Goal: Task Accomplishment & Management: Use online tool/utility

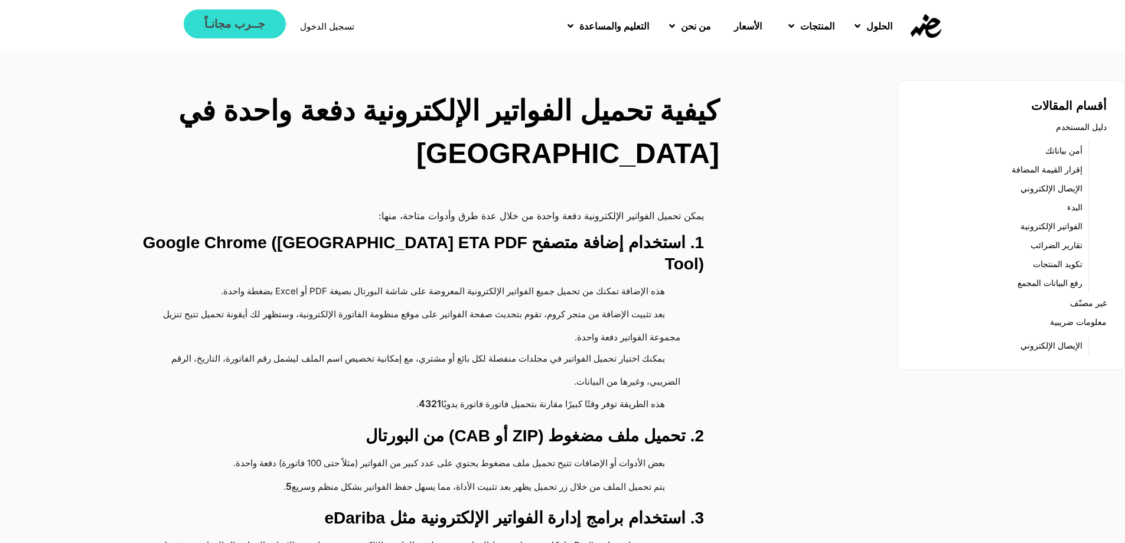
click at [242, 27] on span "جــرب مجانـاً" at bounding box center [234, 23] width 60 height 11
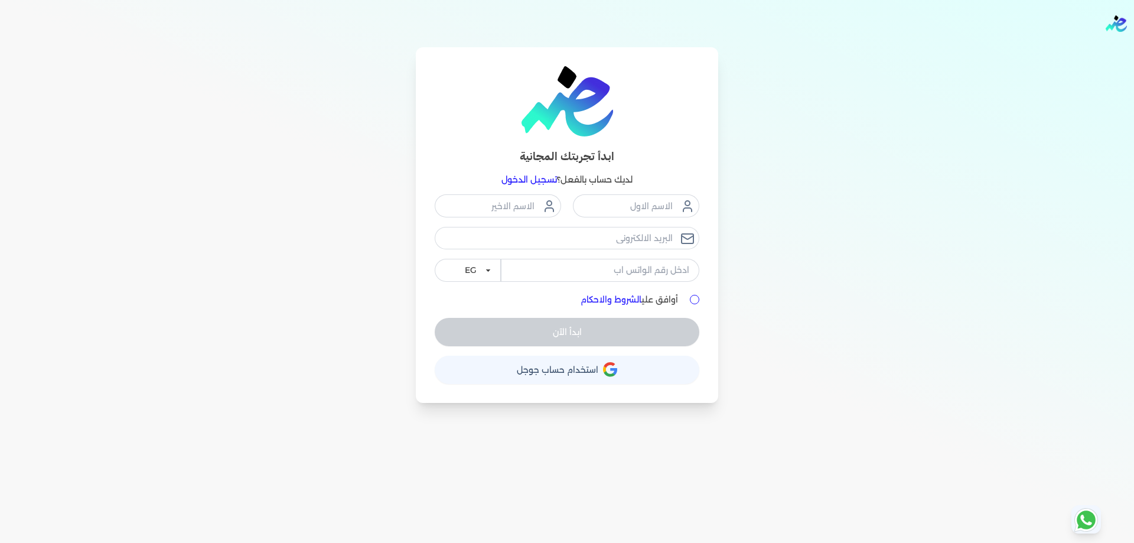
click at [619, 366] on button "حساب استخدام حساب جوجل" at bounding box center [567, 370] width 265 height 28
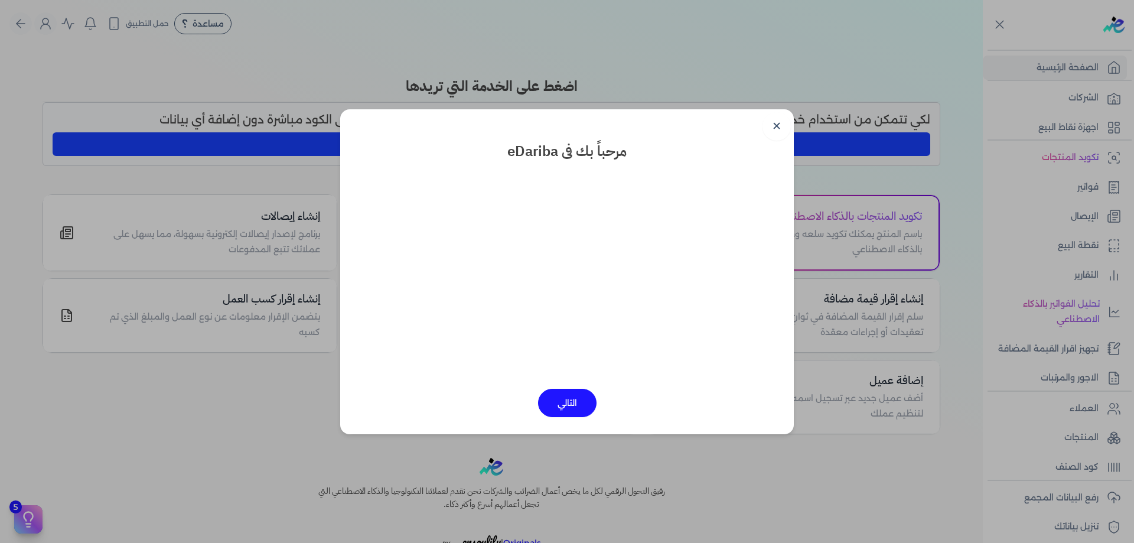
click at [575, 399] on button "التالي" at bounding box center [567, 403] width 58 height 28
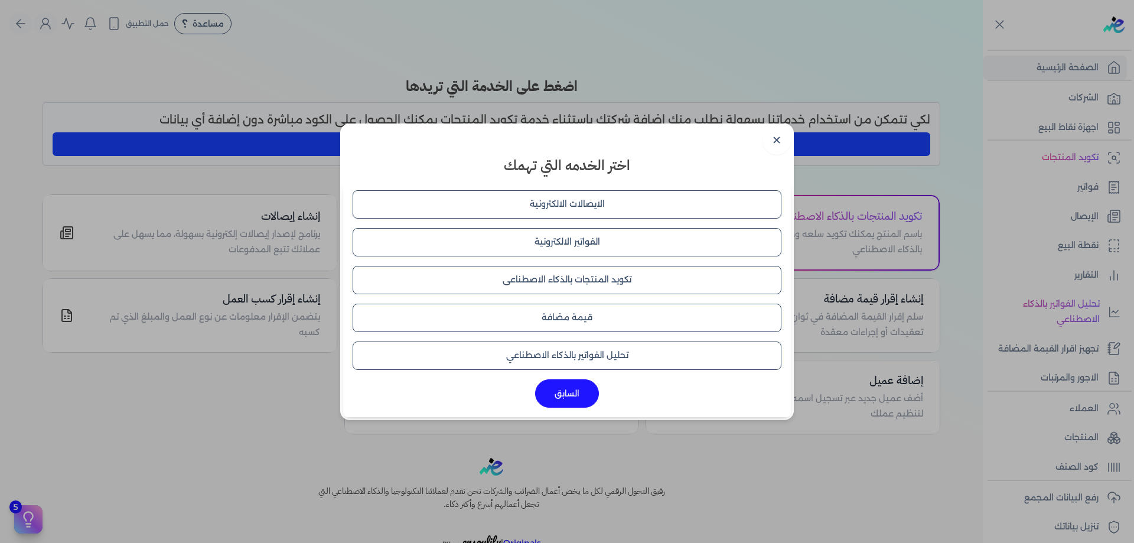
click at [581, 236] on button "الفواتير الالكترونية" at bounding box center [567, 242] width 429 height 28
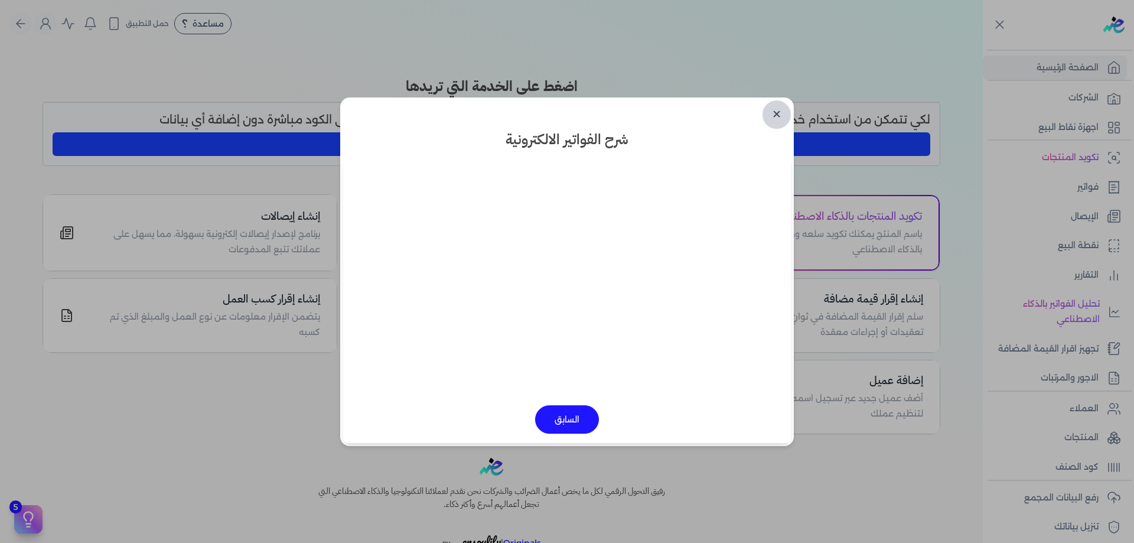
click at [785, 113] on link "✕" at bounding box center [776, 114] width 28 height 28
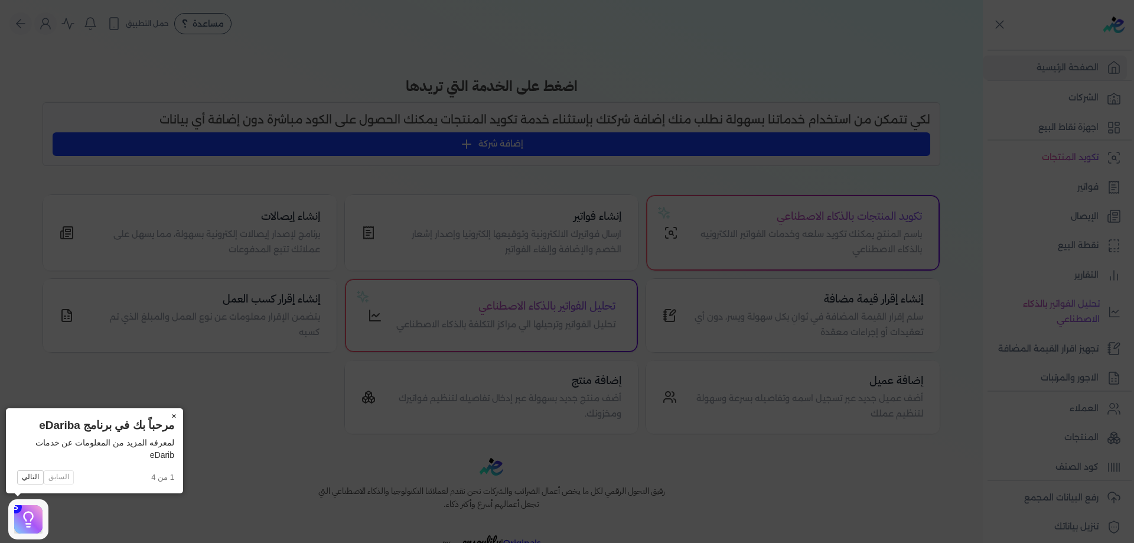
click at [172, 415] on button "×" at bounding box center [173, 416] width 19 height 17
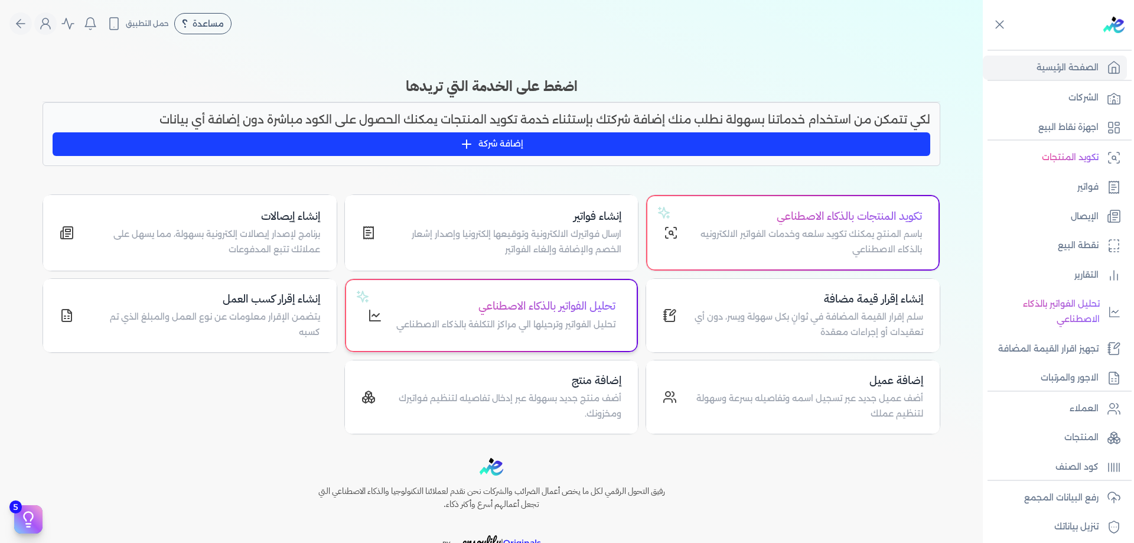
click at [488, 313] on h4 "تحليل الفواتير بالذكاء الاصطناعي" at bounding box center [505, 306] width 219 height 17
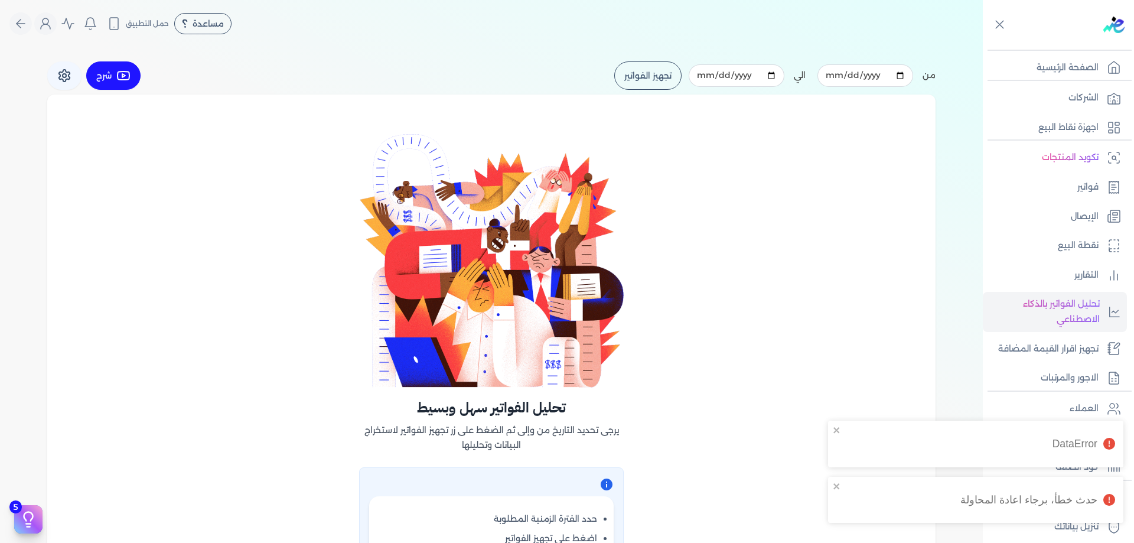
scroll to position [332, 0]
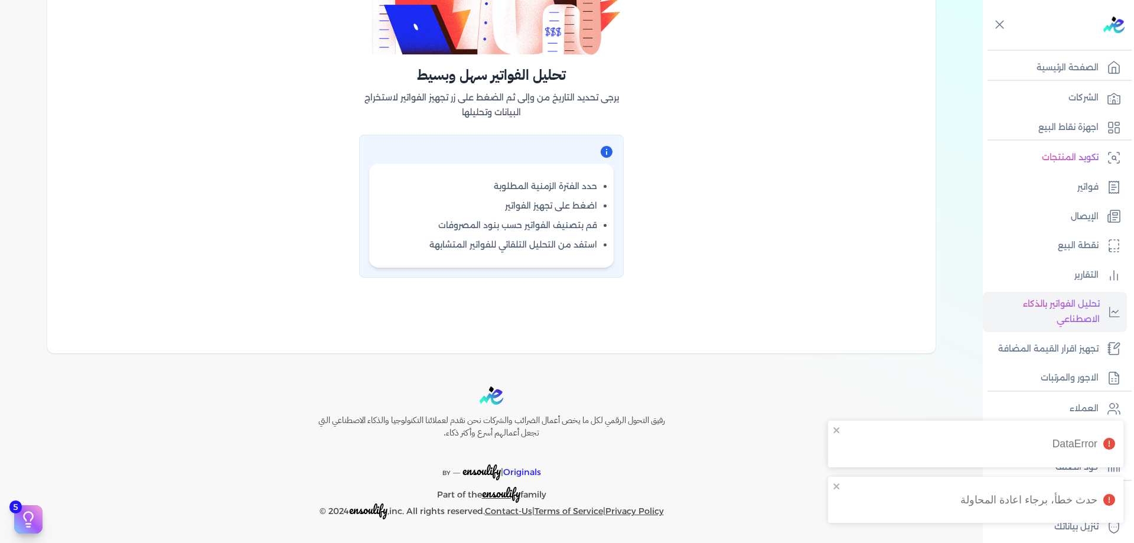
click at [582, 194] on ul "حدد الفترة الزمنية المطلوبة اضغط على تجهيز الفواتير قم بتصنيف الفواتير حسب بنود…" at bounding box center [491, 216] width 244 height 104
click at [583, 208] on li "اضغط على تجهيز الفواتير" at bounding box center [491, 206] width 211 height 12
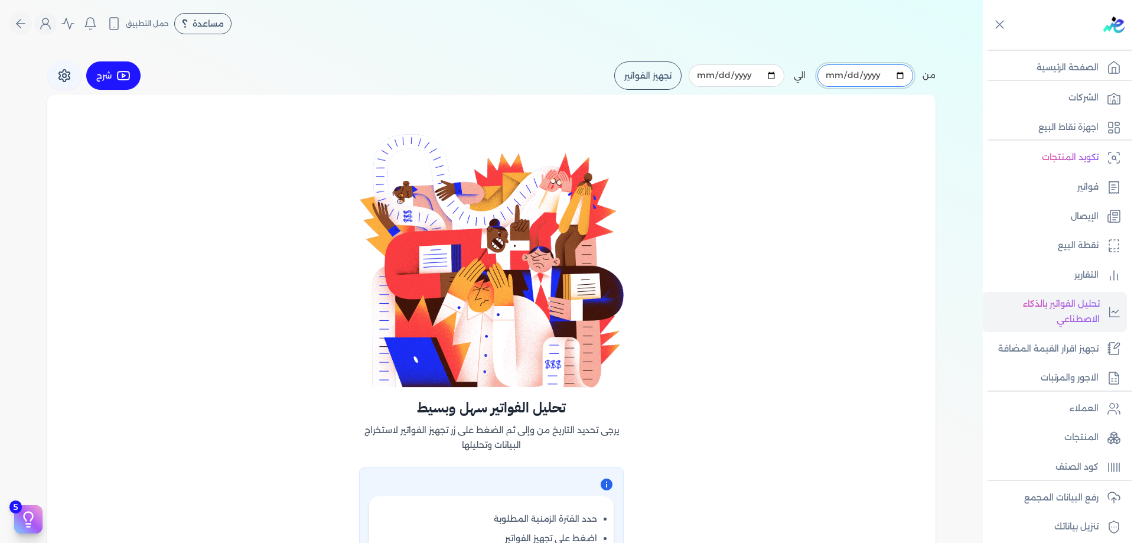
click at [893, 75] on input "2025-09-01" at bounding box center [865, 75] width 96 height 22
click at [902, 72] on input "2025-09-01" at bounding box center [865, 75] width 96 height 22
type input "2025-08-01"
click at [715, 72] on input "2025-09-30" at bounding box center [737, 75] width 96 height 22
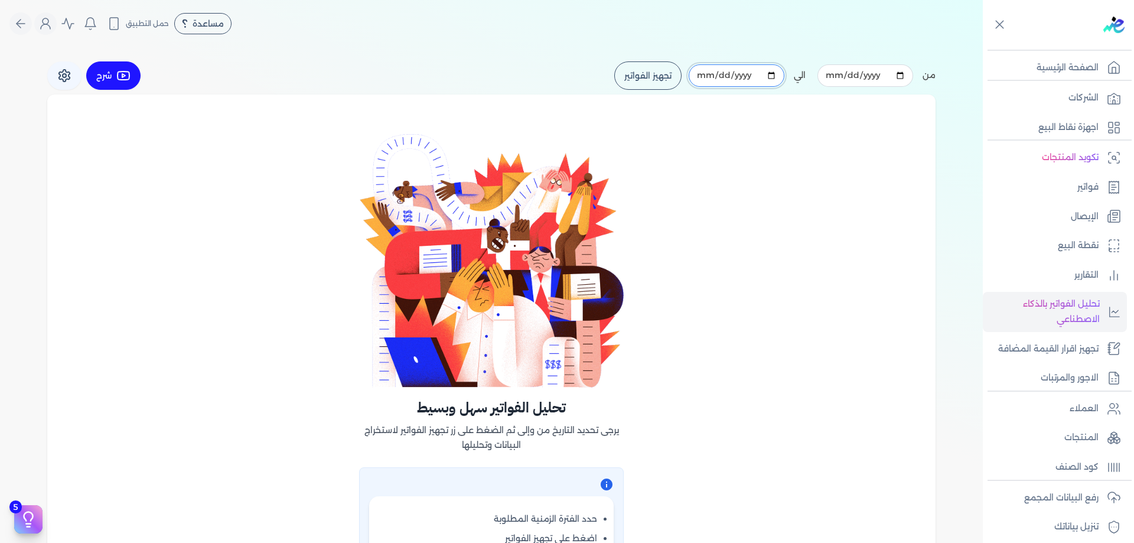
click at [778, 73] on input "2025-09-30" at bounding box center [737, 75] width 96 height 22
type input "2025-08-31"
click at [665, 78] on button "تجهيز الفواتير" at bounding box center [647, 75] width 67 height 28
